Goal: Transaction & Acquisition: Purchase product/service

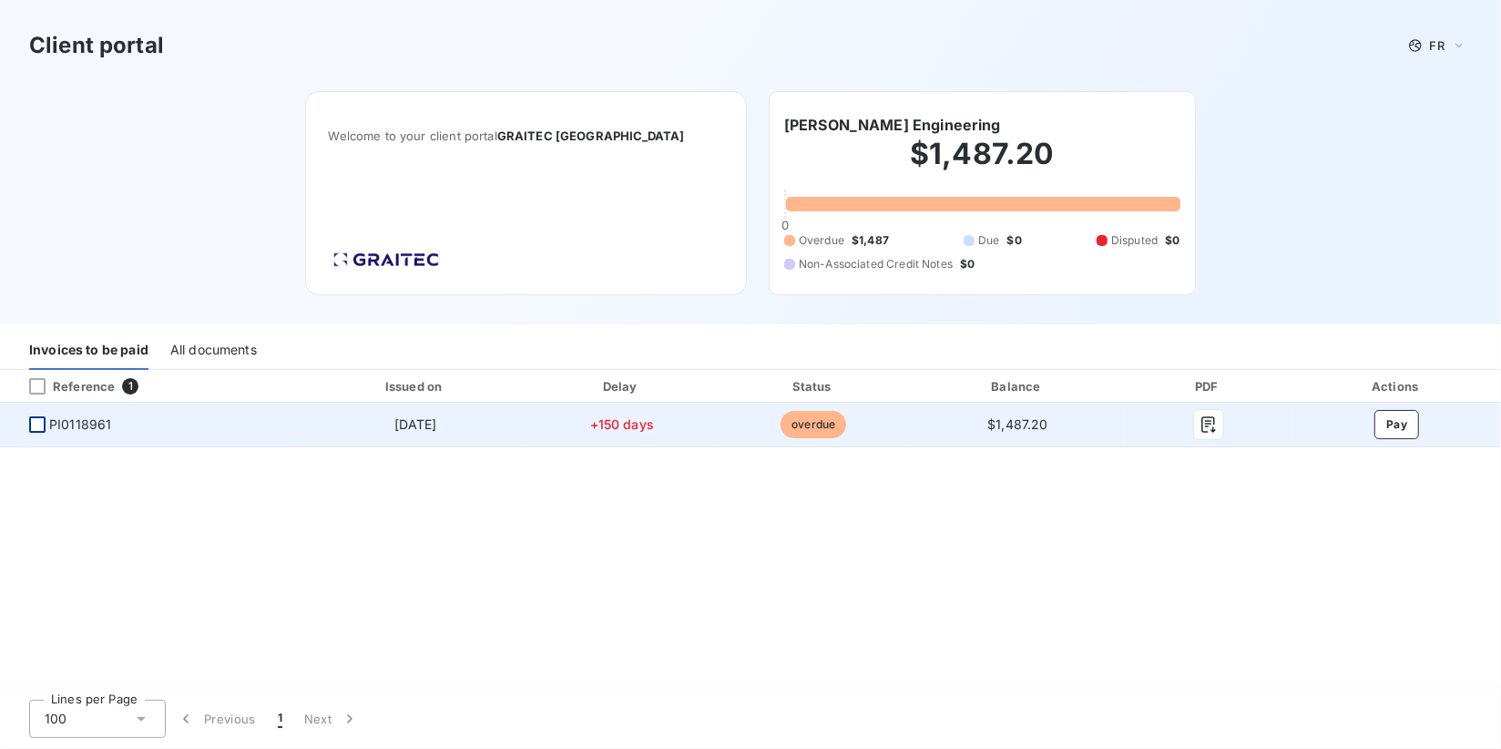
click at [42, 421] on div at bounding box center [37, 424] width 16 height 16
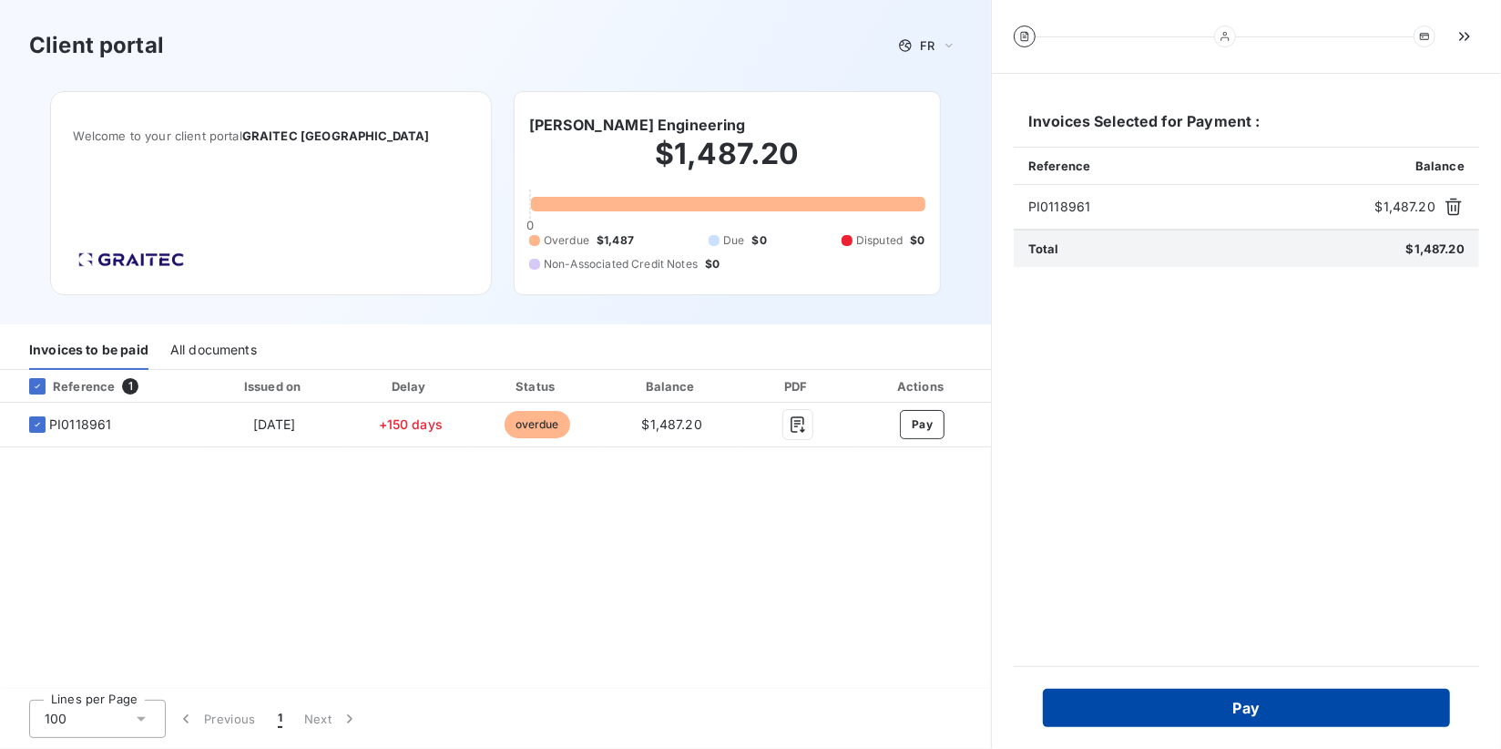
click at [1184, 713] on button "Pay" at bounding box center [1246, 708] width 407 height 38
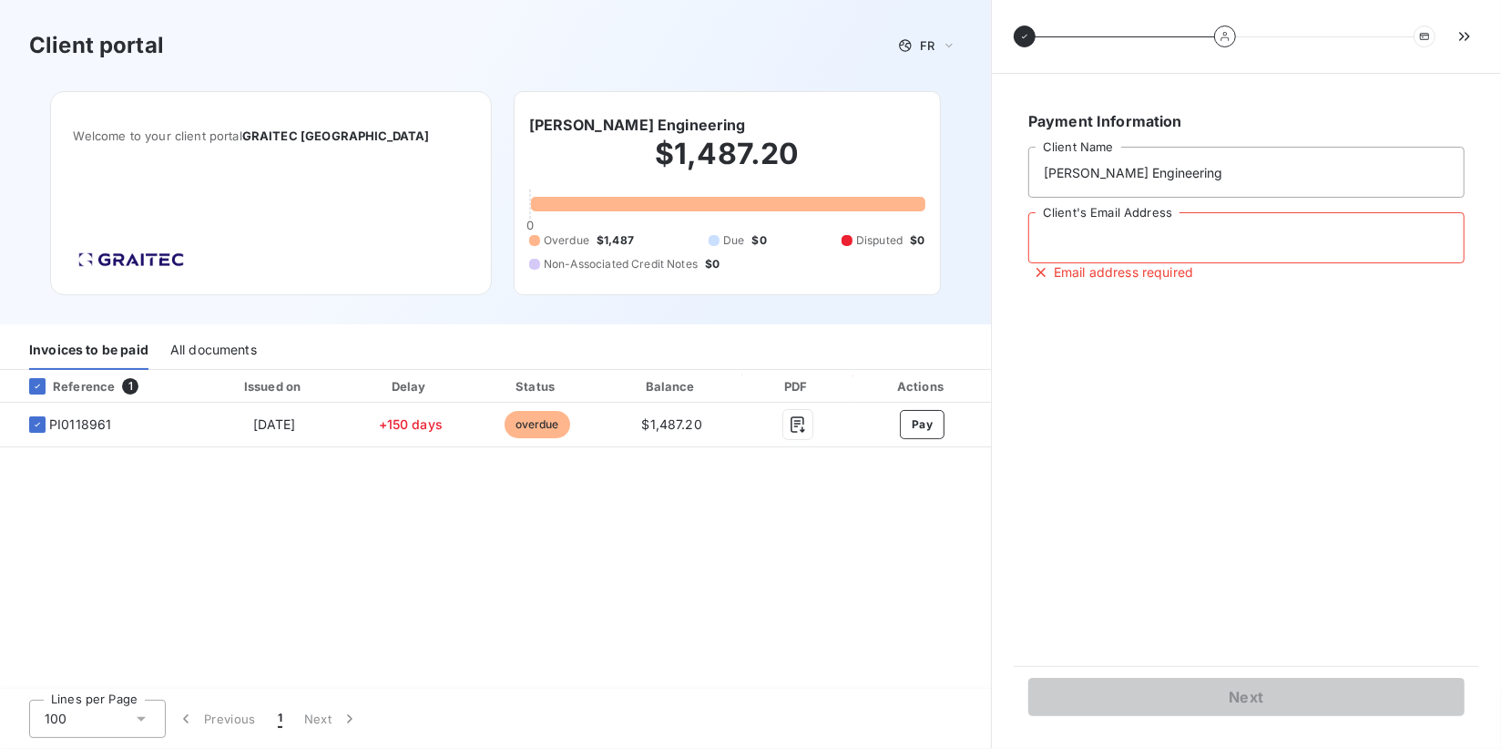
click at [1144, 240] on input "Client's Email Address" at bounding box center [1247, 237] width 436 height 51
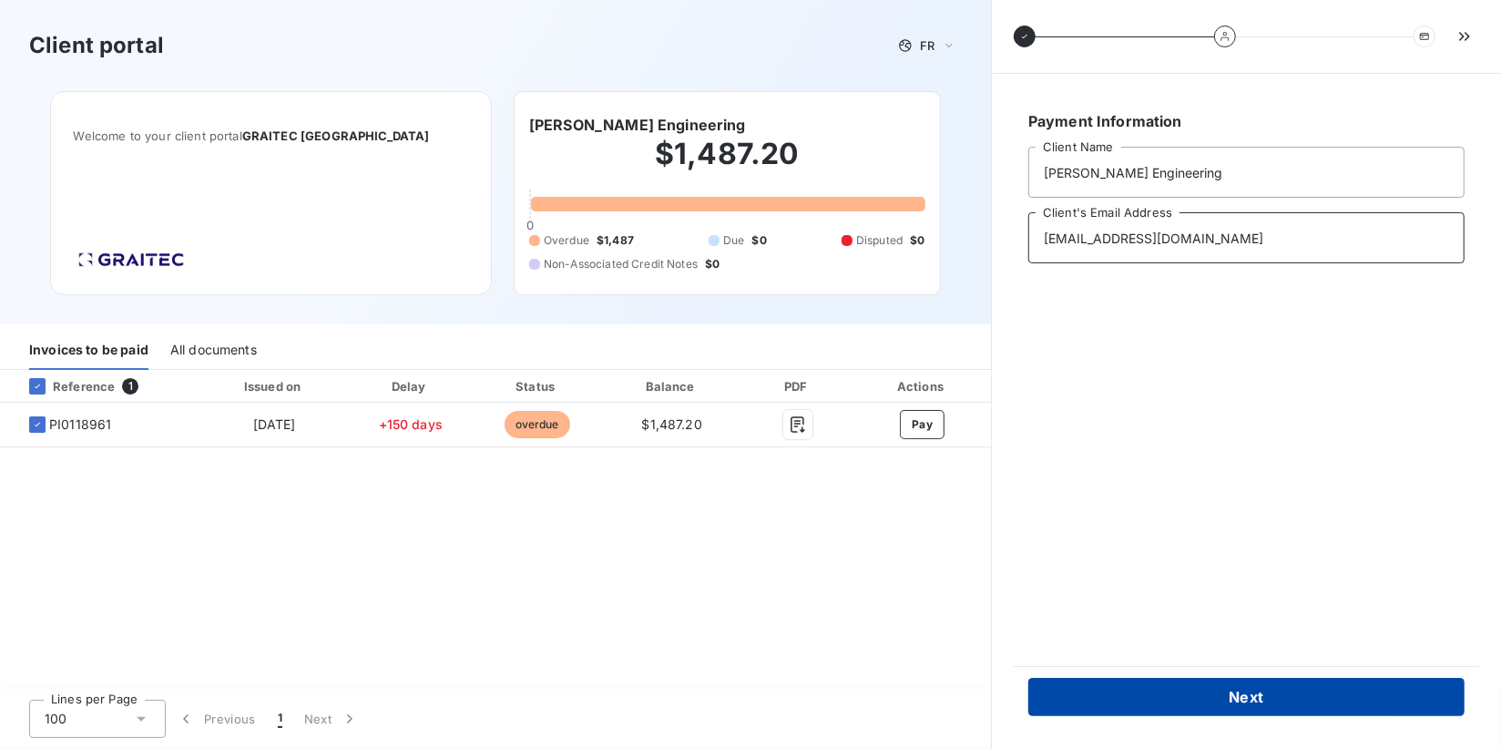
type input "jhaagpe@gmail.com"
click at [1207, 696] on button "Next" at bounding box center [1247, 697] width 436 height 38
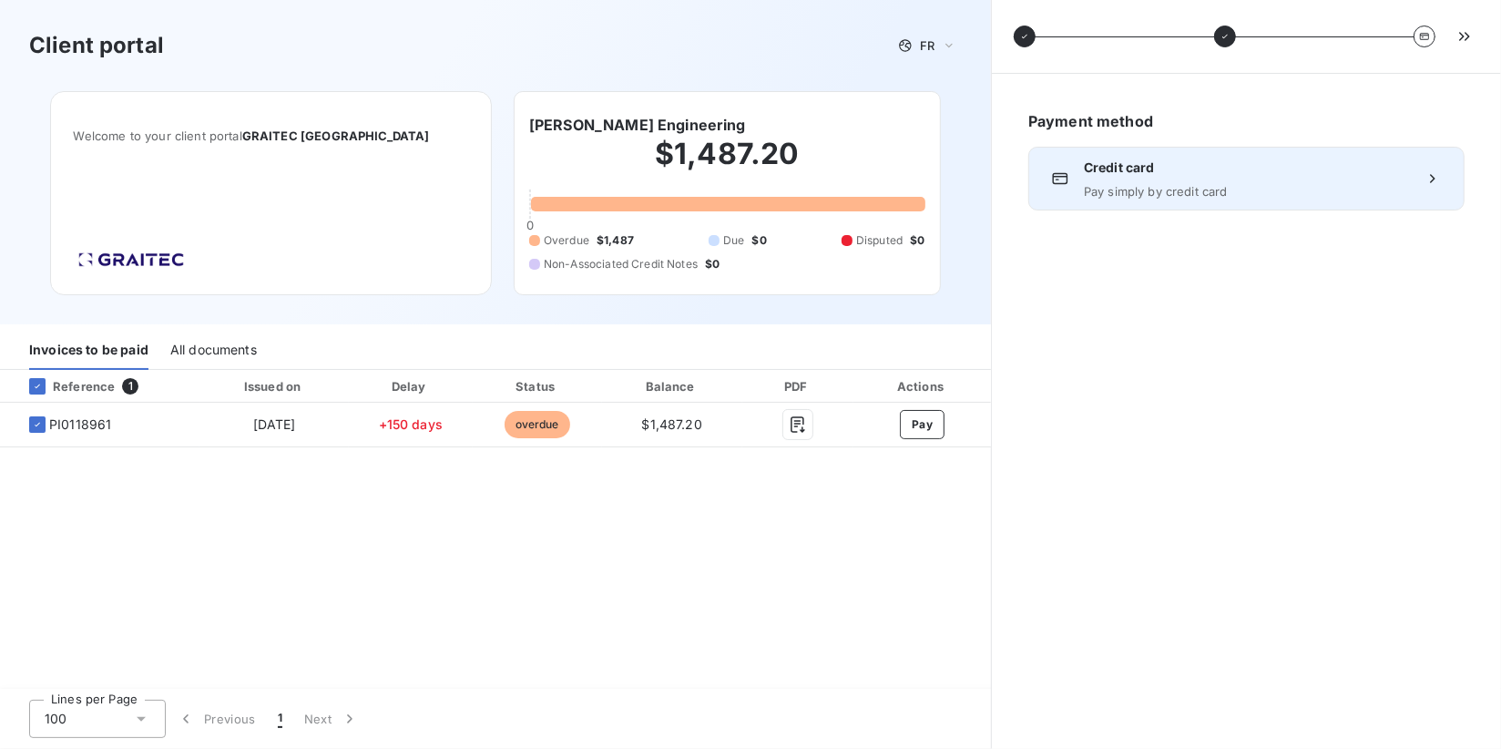
click at [1437, 182] on icon at bounding box center [1433, 178] width 18 height 18
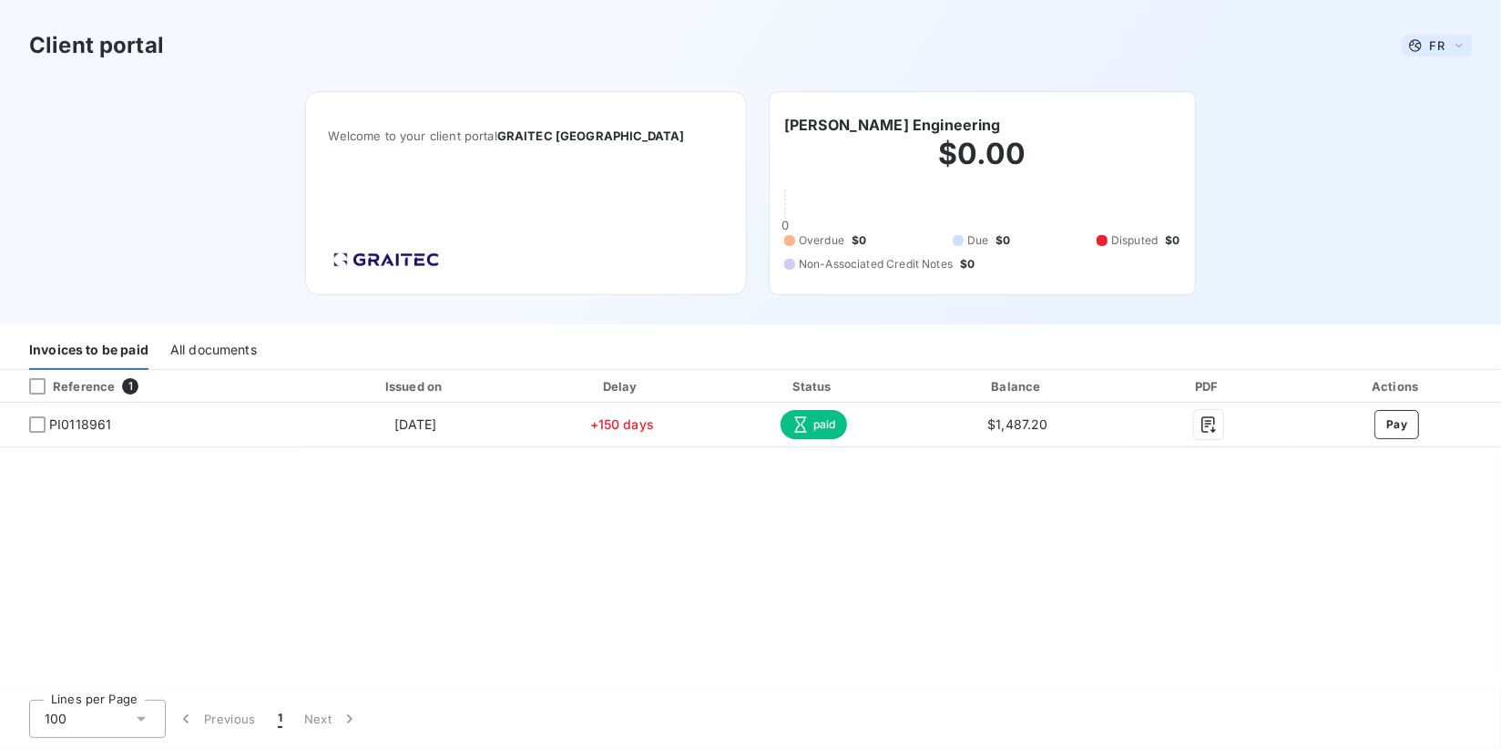
click at [1460, 42] on icon at bounding box center [1459, 45] width 15 height 18
click at [1442, 110] on span "English" at bounding box center [1441, 116] width 42 height 17
